Goal: Task Accomplishment & Management: Complete application form

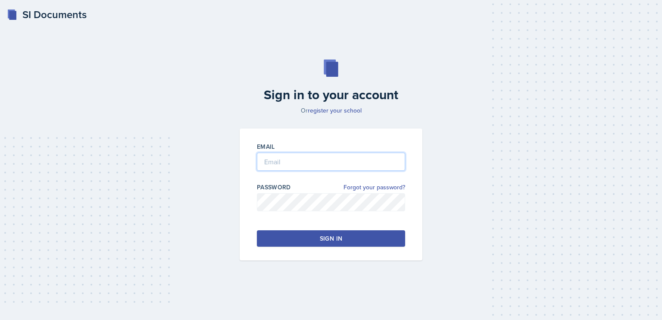
click at [290, 159] on input "email" at bounding box center [331, 162] width 148 height 18
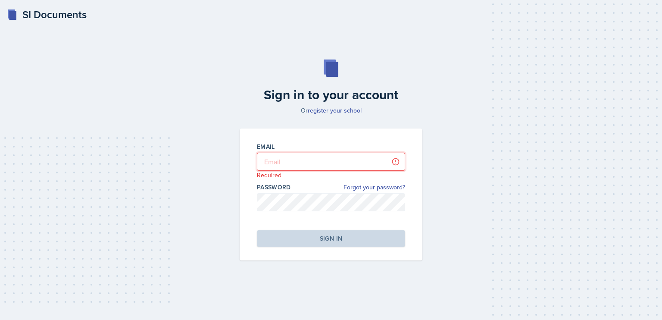
type input "[PERSON_NAME][EMAIL_ADDRESS][DOMAIN_NAME]"
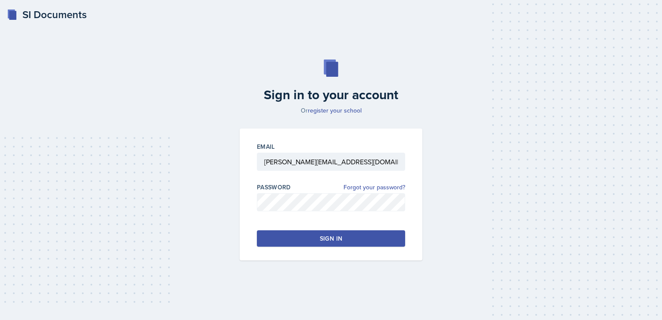
click at [318, 234] on button "Sign in" at bounding box center [331, 238] width 148 height 16
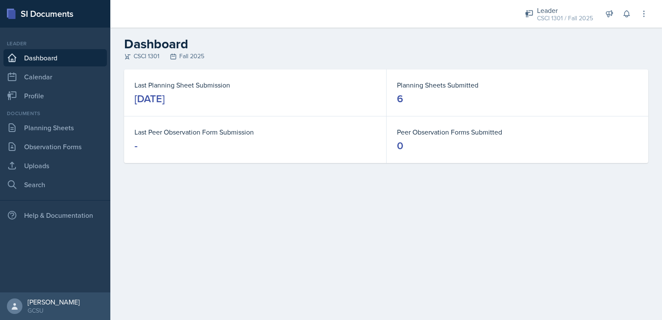
click at [384, 229] on main "Dashboard CSCI 1301 Fall 2025 Last Planning Sheet Submission [DATE] Planning Sh…" at bounding box center [386, 174] width 552 height 292
click at [76, 128] on link "Planning Sheets" at bounding box center [54, 127] width 103 height 17
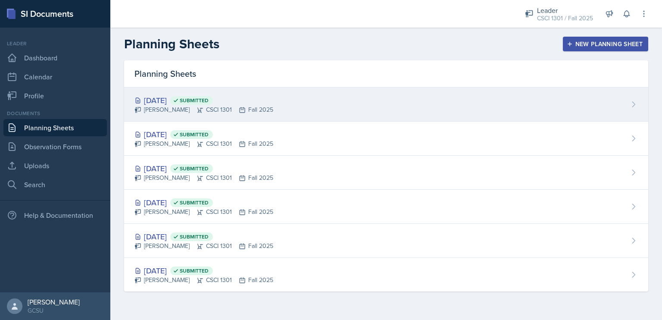
click at [169, 98] on div "[DATE] Submitted" at bounding box center [203, 100] width 139 height 12
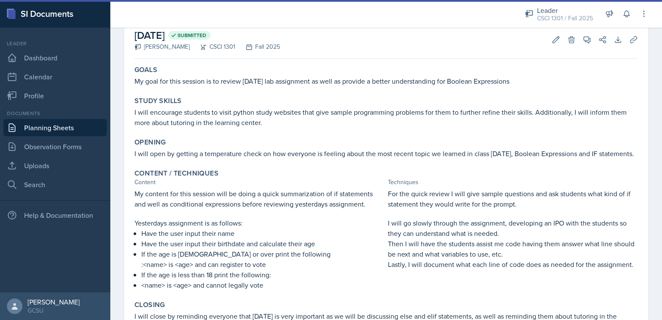
scroll to position [30, 0]
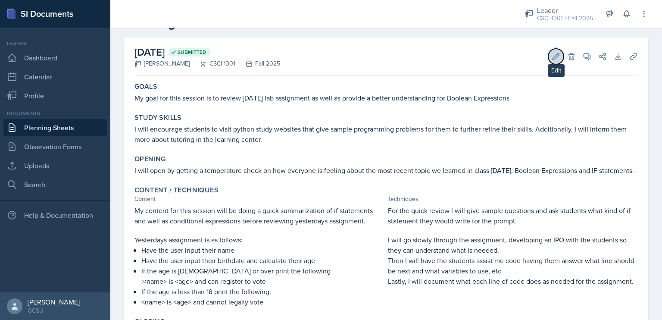
click at [552, 60] on icon at bounding box center [556, 56] width 9 height 9
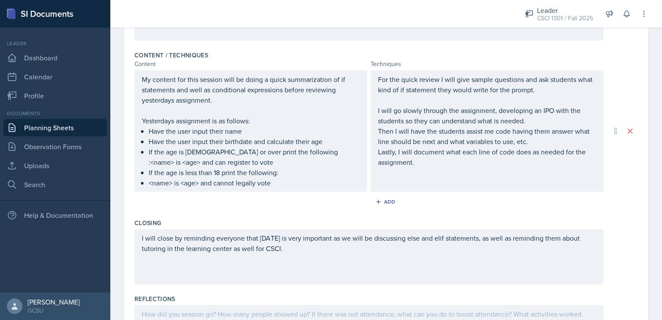
scroll to position [331, 0]
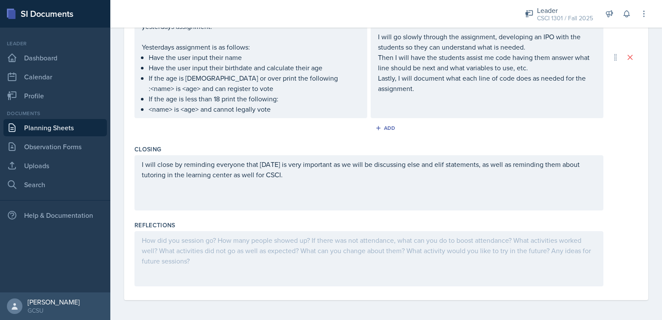
click at [230, 266] on div at bounding box center [368, 258] width 469 height 55
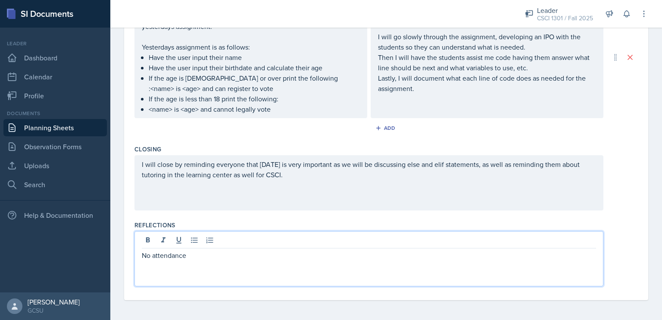
scroll to position [0, 0]
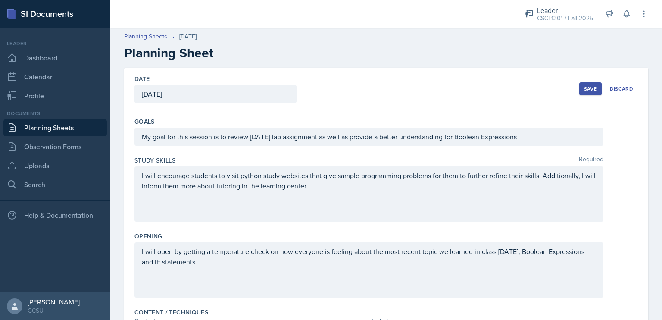
click at [579, 96] on div "Save Discard" at bounding box center [608, 89] width 59 height 20
click at [579, 94] on button "Save" at bounding box center [590, 88] width 22 height 13
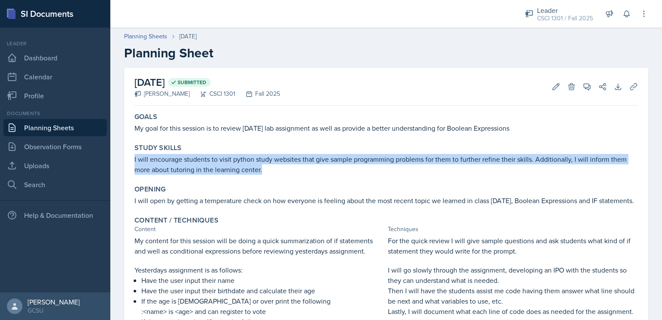
drag, startPoint x: 274, startPoint y: 170, endPoint x: 131, endPoint y: 160, distance: 143.0
click at [131, 160] on div "Study Skills I will encourage students to visit python study websites that give…" at bounding box center [386, 159] width 510 height 38
copy p "I will encourage students to visit python study websites that give sample progr…"
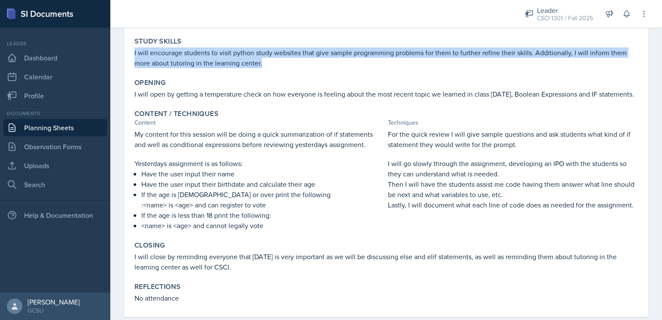
scroll to position [108, 0]
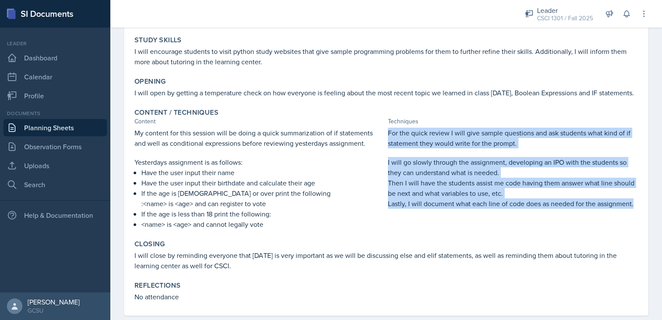
drag, startPoint x: 630, startPoint y: 216, endPoint x: 383, endPoint y: 147, distance: 257.0
click at [383, 147] on div "My content for this session will be doing a quick summarization of if statement…" at bounding box center [385, 179] width 503 height 102
copy div "For the quick review I will give sample questions and ask students what kind of…"
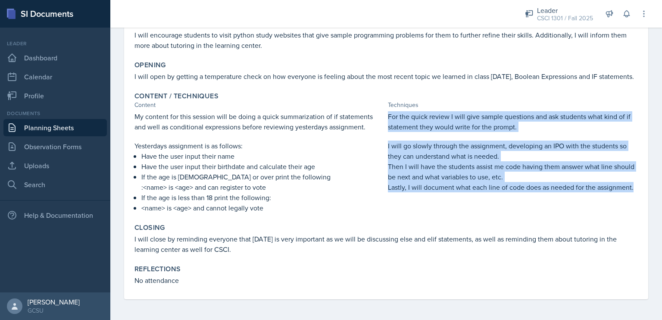
drag, startPoint x: 241, startPoint y: 250, endPoint x: 131, endPoint y: 239, distance: 110.5
click at [131, 239] on div "Closing I will close by reminding everyone that [DATE] is very important as we …" at bounding box center [386, 239] width 510 height 38
copy p "I will close by reminding everyone that [DATE] is very important as we will be …"
click at [76, 54] on link "Dashboard" at bounding box center [54, 57] width 103 height 17
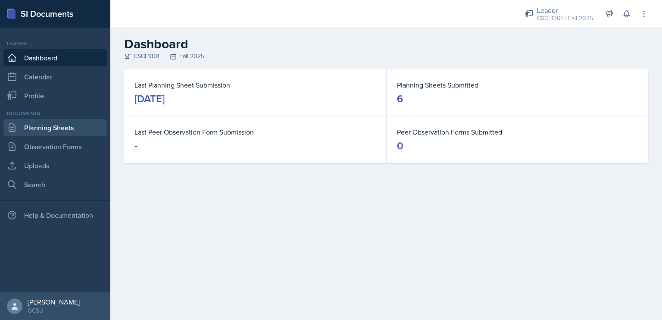
click at [52, 127] on link "Planning Sheets" at bounding box center [54, 127] width 103 height 17
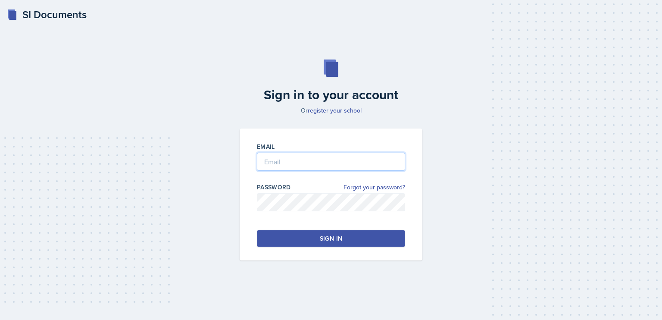
click at [324, 166] on input "email" at bounding box center [331, 162] width 148 height 18
type input "andrew.carver1@bobcats.gcsu.edu"
click at [330, 236] on div "Sign in" at bounding box center [331, 238] width 22 height 9
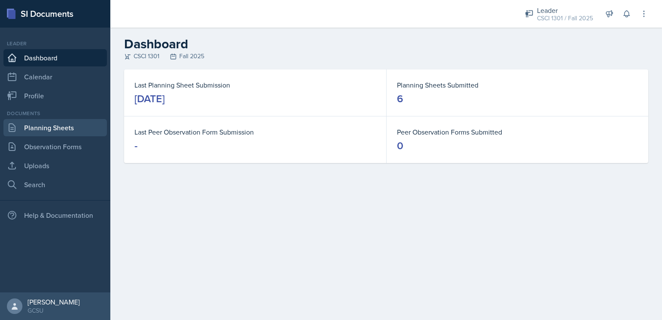
click at [76, 130] on link "Planning Sheets" at bounding box center [54, 127] width 103 height 17
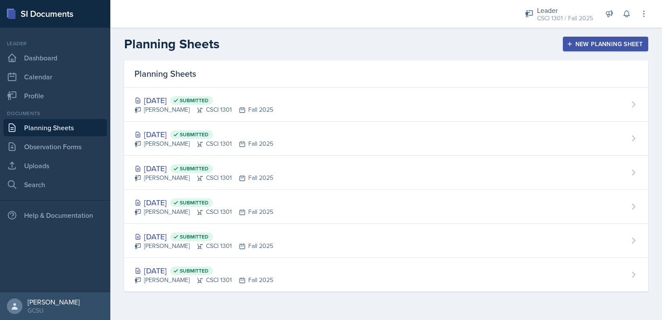
click at [588, 41] on div "New Planning Sheet" at bounding box center [605, 44] width 74 height 7
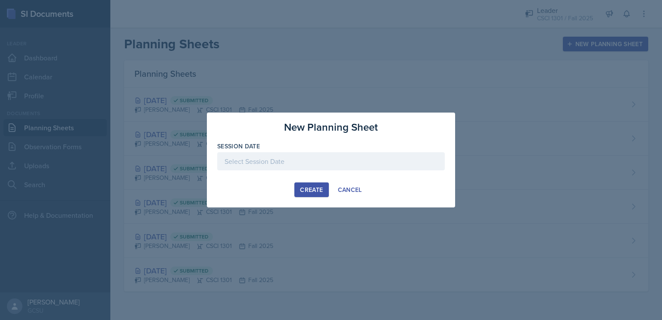
click at [281, 161] on div at bounding box center [331, 161] width 228 height 18
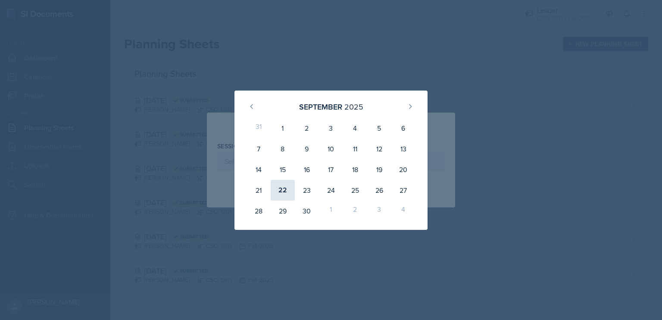
click at [288, 191] on div "22" at bounding box center [283, 190] width 24 height 21
type input "[DATE]"
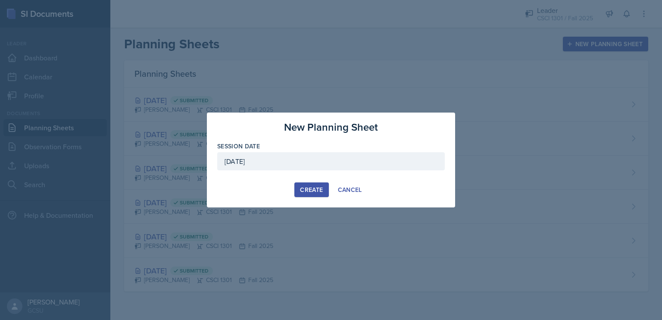
click at [314, 191] on div "Create" at bounding box center [311, 189] width 23 height 7
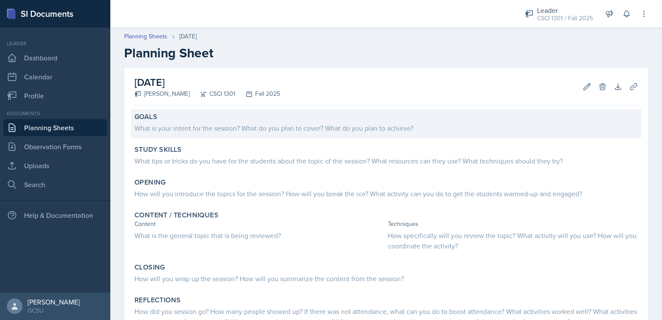
click at [247, 134] on div "Goals What is your intent for the session? What do you plan to cover? What do y…" at bounding box center [386, 123] width 510 height 29
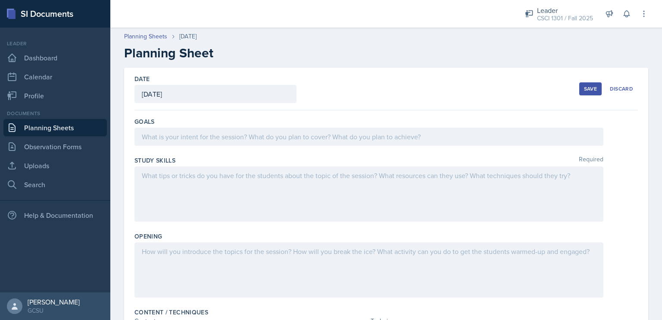
click at [237, 143] on div at bounding box center [368, 137] width 469 height 18
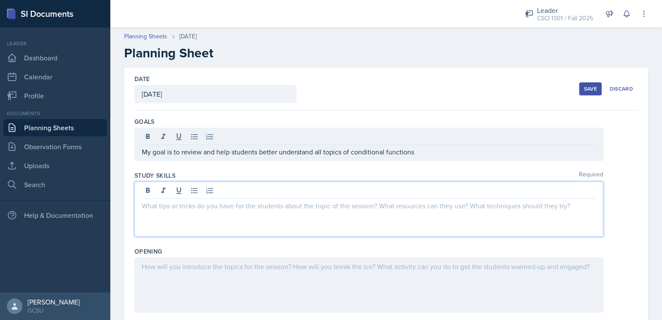
click at [245, 188] on div at bounding box center [368, 208] width 469 height 55
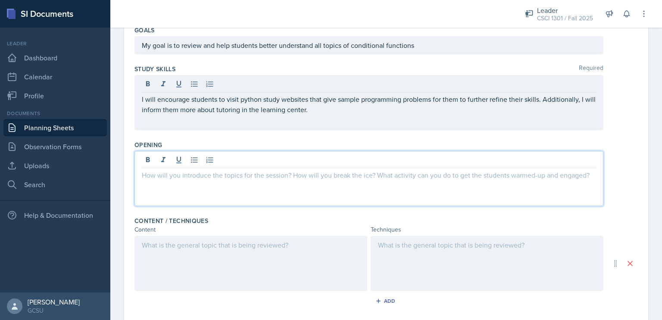
scroll to position [107, 0]
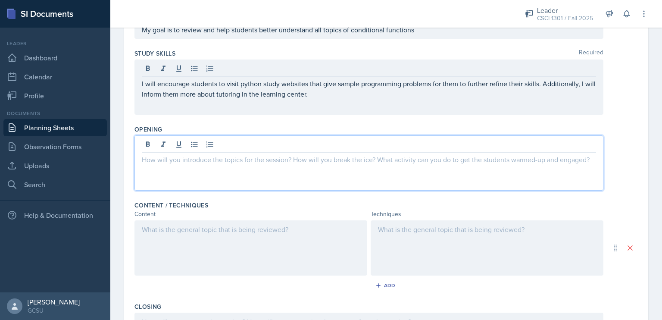
click at [262, 155] on p at bounding box center [369, 159] width 454 height 10
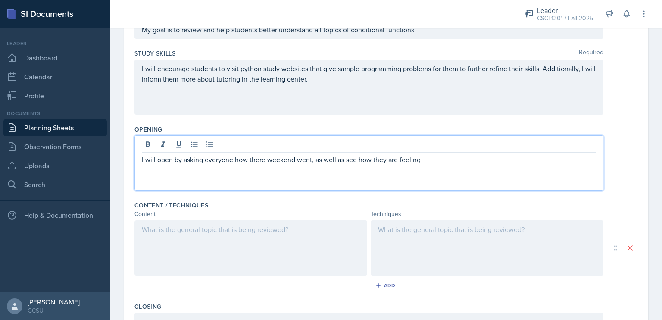
click at [454, 159] on p "I will open by asking everyone how there weekend went, as well as see how they …" at bounding box center [369, 159] width 454 height 10
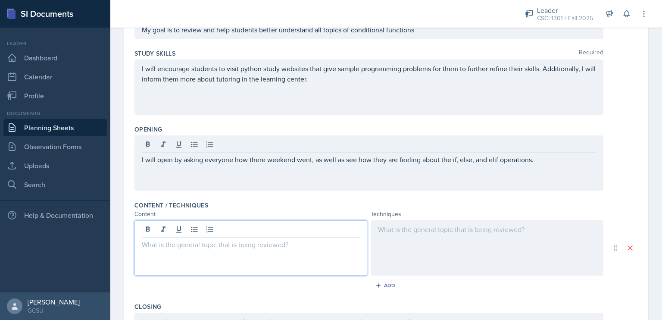
click at [206, 225] on div at bounding box center [250, 247] width 233 height 55
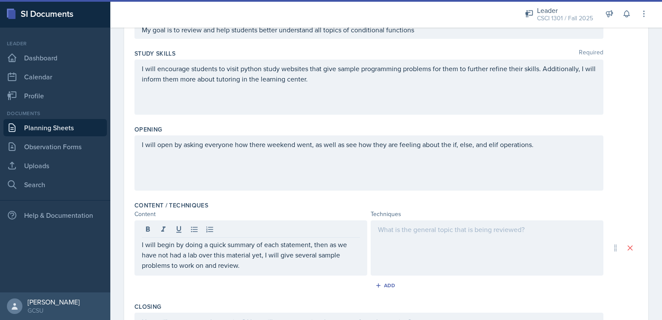
click at [488, 250] on div at bounding box center [487, 247] width 233 height 55
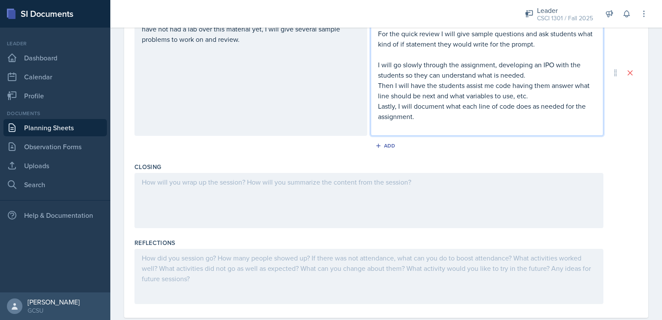
scroll to position [322, 0]
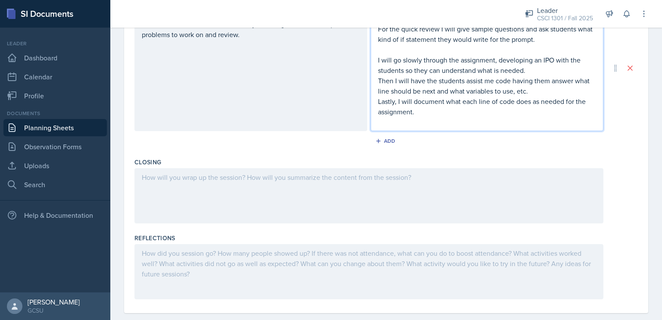
click at [200, 204] on div at bounding box center [368, 195] width 469 height 55
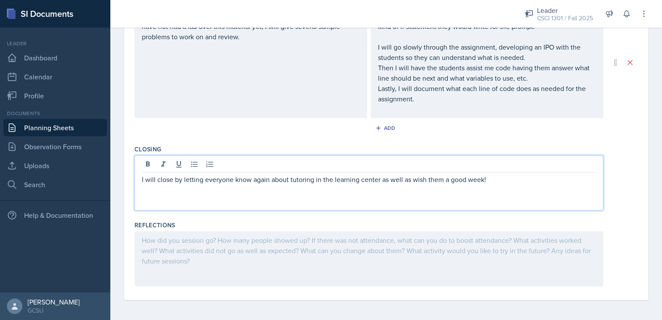
scroll to position [0, 0]
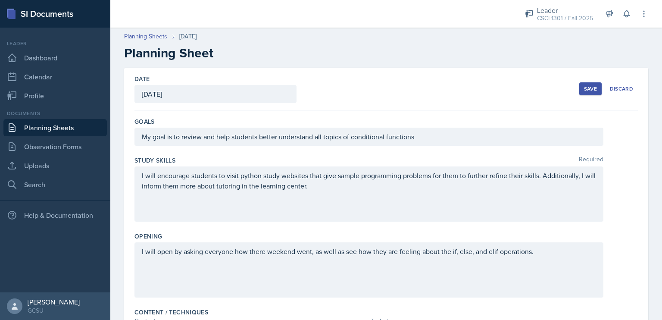
click at [584, 86] on div "Save" at bounding box center [590, 88] width 13 height 7
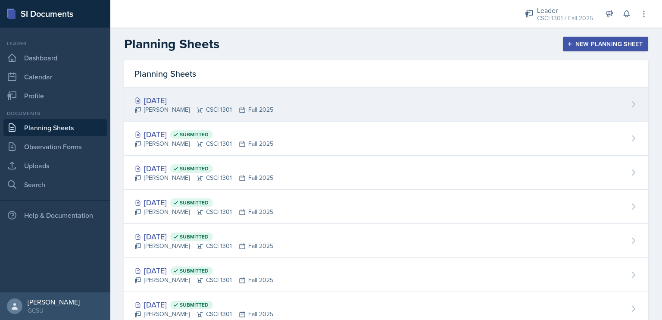
click at [190, 105] on div "[DATE]" at bounding box center [203, 100] width 139 height 12
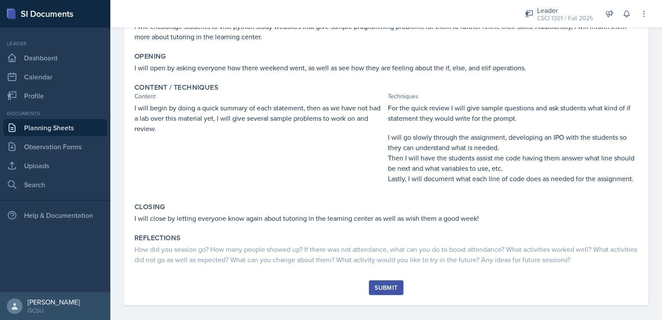
scroll to position [138, 0]
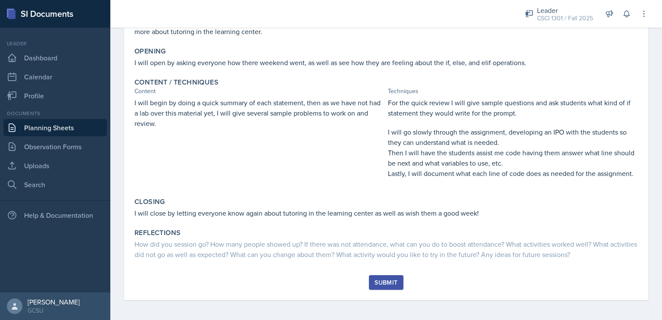
click at [383, 279] on div "Submit" at bounding box center [386, 282] width 23 height 7
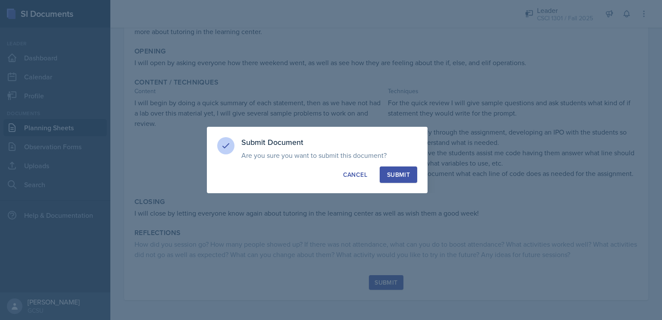
click at [410, 167] on button "Submit" at bounding box center [398, 174] width 37 height 16
